Goal: Task Accomplishment & Management: Complete application form

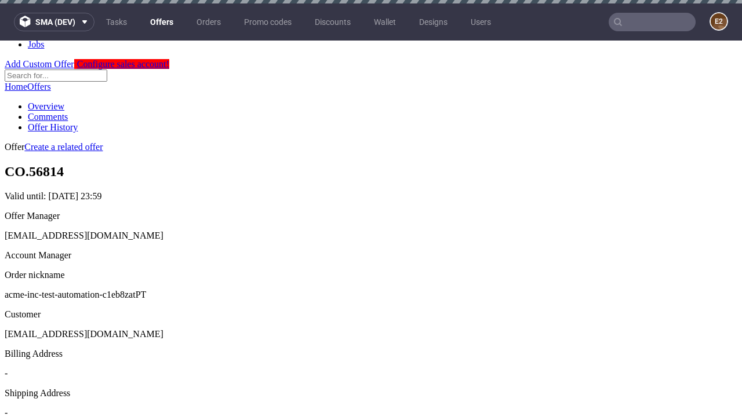
scroll to position [3, 0]
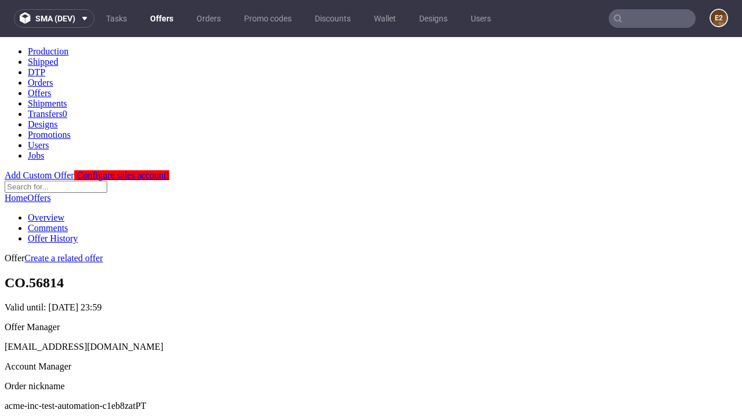
scroll to position [115, 0]
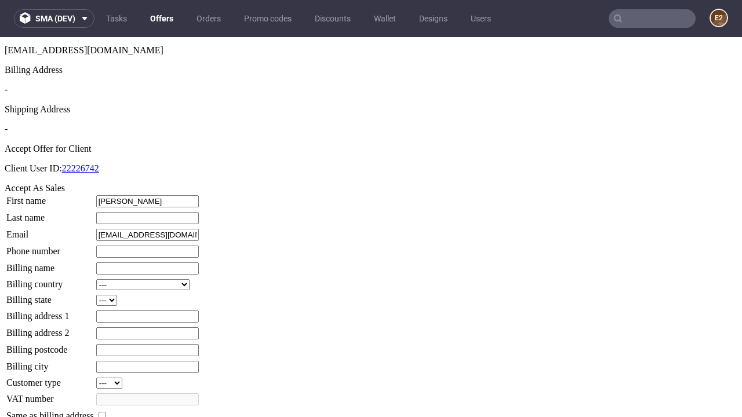
type input "Brigitte"
type input "Feil-Kassulke"
type input "1509813888"
type input "Demetris87"
select select "13"
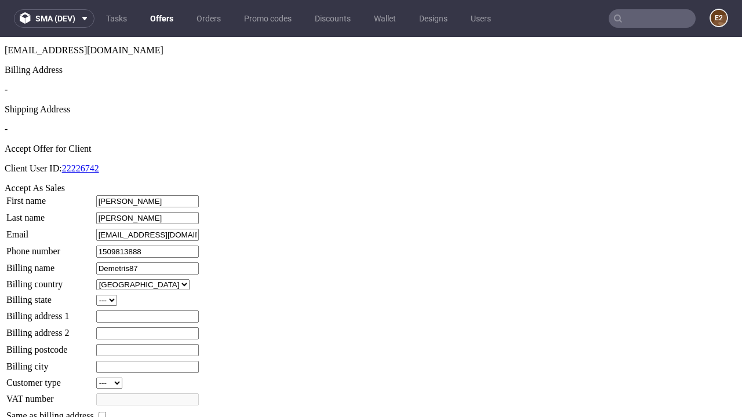
select select "132"
type input "Demetris87"
type input "61 Bartoletti Place"
type input "EF1 6UT"
type input "North Pfeffer"
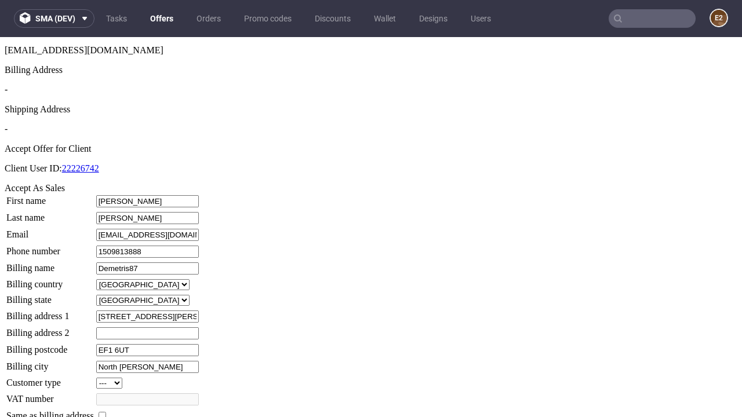
click at [106, 412] on input "checkbox" at bounding box center [103, 416] width 8 height 8
checkbox input "true"
type input "Demetris87"
select select "13"
type input "61 Bartoletti Place"
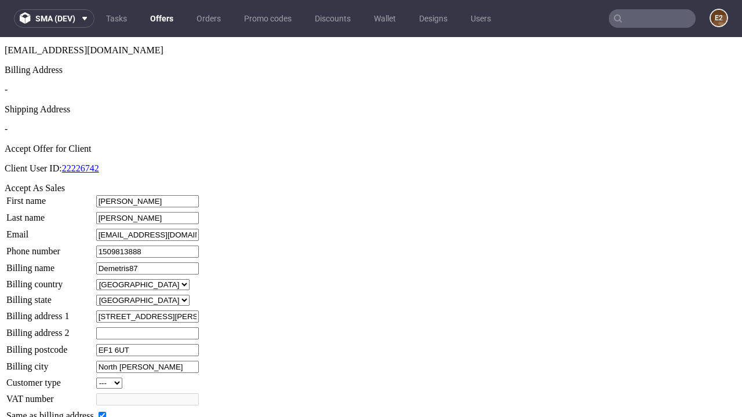
type input "EF1 6UT"
type input "North Pfeffer"
select select "132"
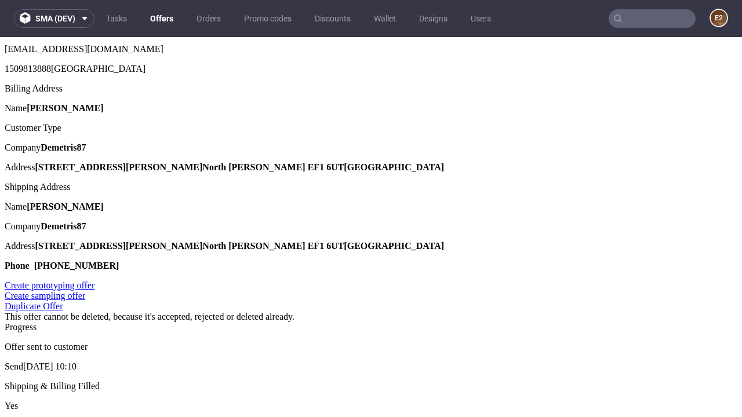
scroll to position [0, 0]
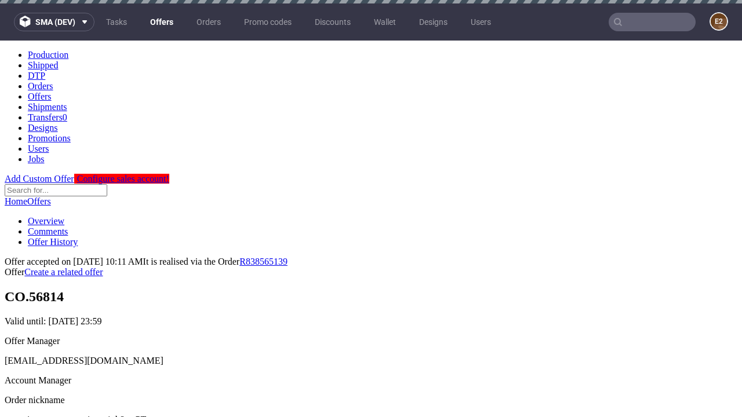
type input "[DATE]"
select select "12214305"
type input "In progress..."
